Goal: Task Accomplishment & Management: Use online tool/utility

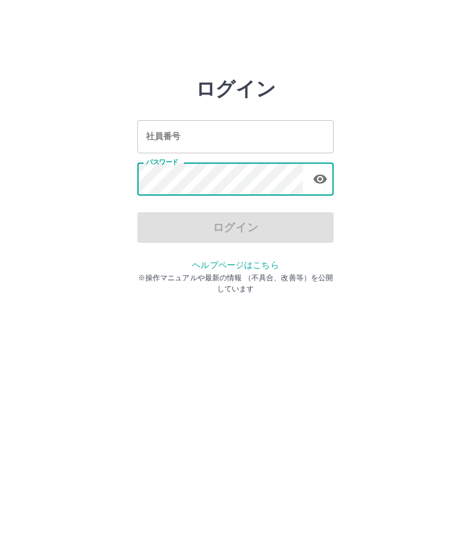
click at [239, 129] on input "社員番号" at bounding box center [235, 136] width 196 height 33
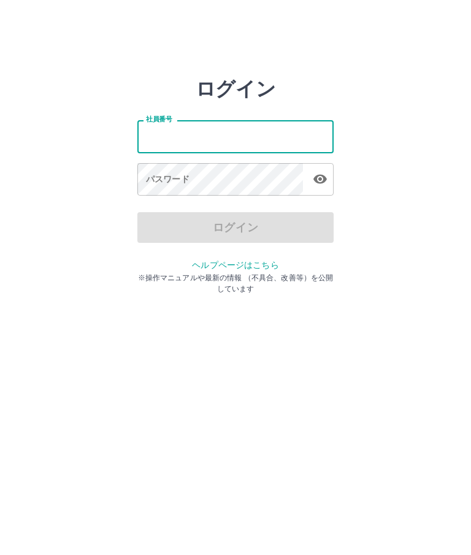
click at [239, 140] on input "社員番号" at bounding box center [235, 136] width 196 height 33
type input "*******"
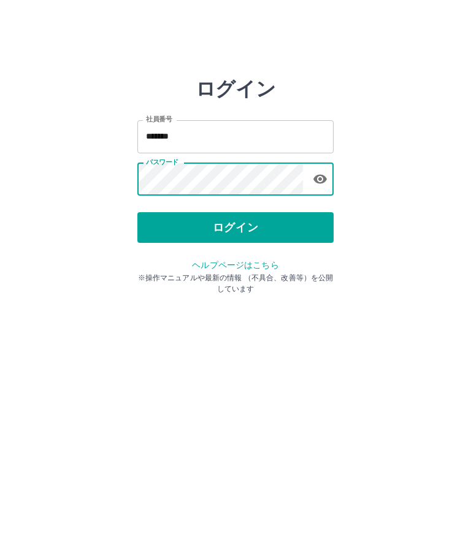
click at [331, 221] on button "ログイン" at bounding box center [235, 227] width 196 height 31
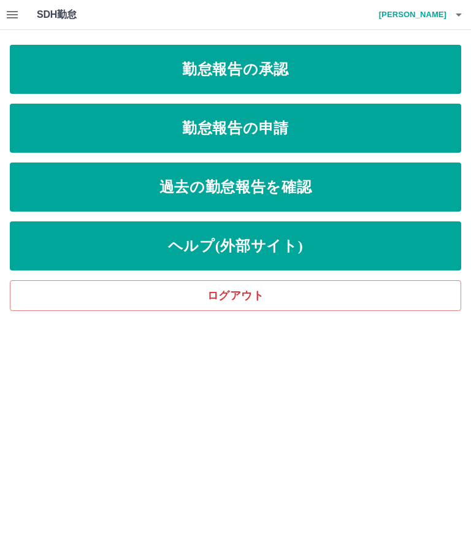
click at [10, 17] on icon "button" at bounding box center [12, 14] width 11 height 7
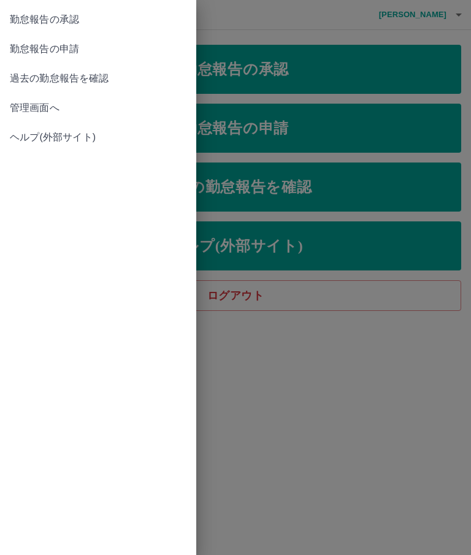
click at [29, 101] on span "管理画面へ" at bounding box center [98, 108] width 177 height 15
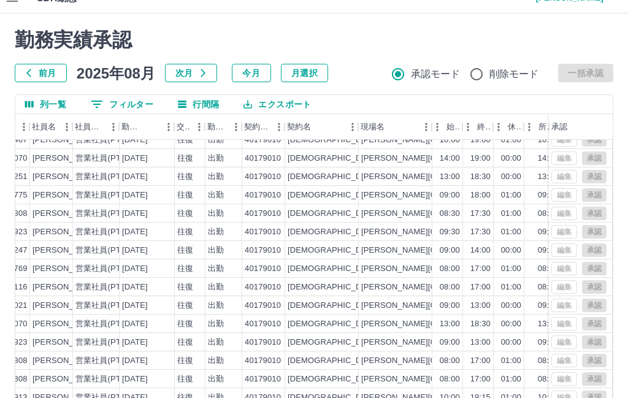
scroll to position [9, 127]
click at [470, 231] on div "編集 承認" at bounding box center [578, 231] width 55 height 13
click at [457, 229] on div "09:30" at bounding box center [449, 232] width 20 height 12
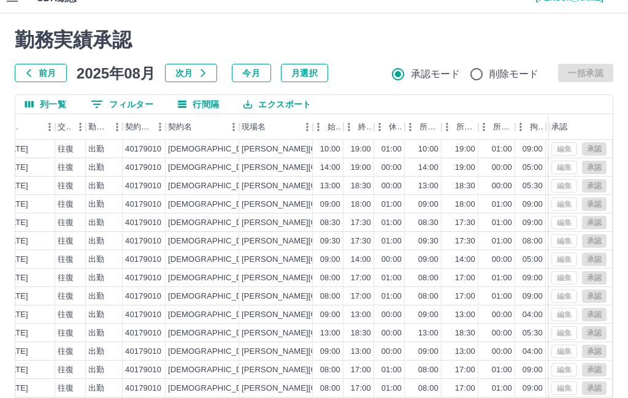
scroll to position [1, 0]
